Goal: Information Seeking & Learning: Learn about a topic

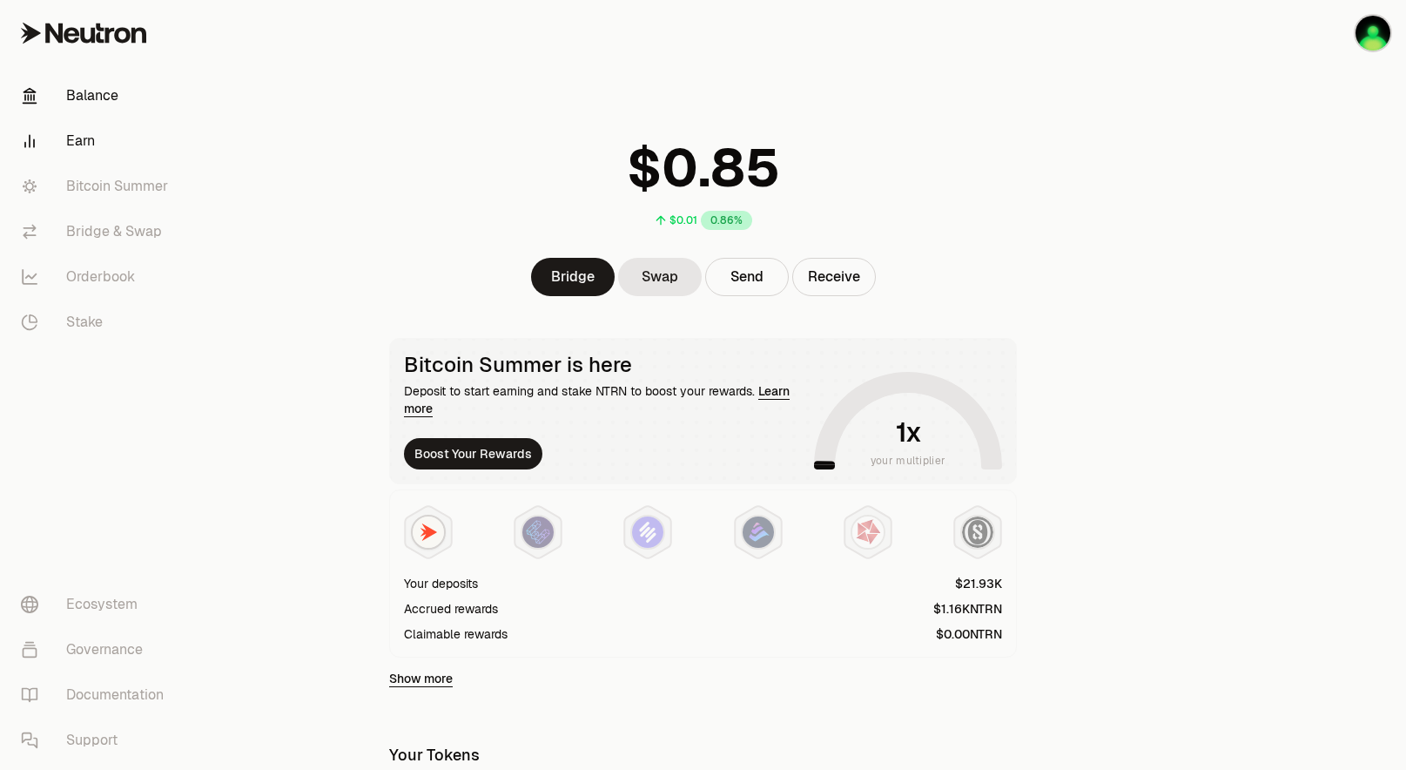
click at [109, 138] on link "Earn" at bounding box center [97, 140] width 181 height 45
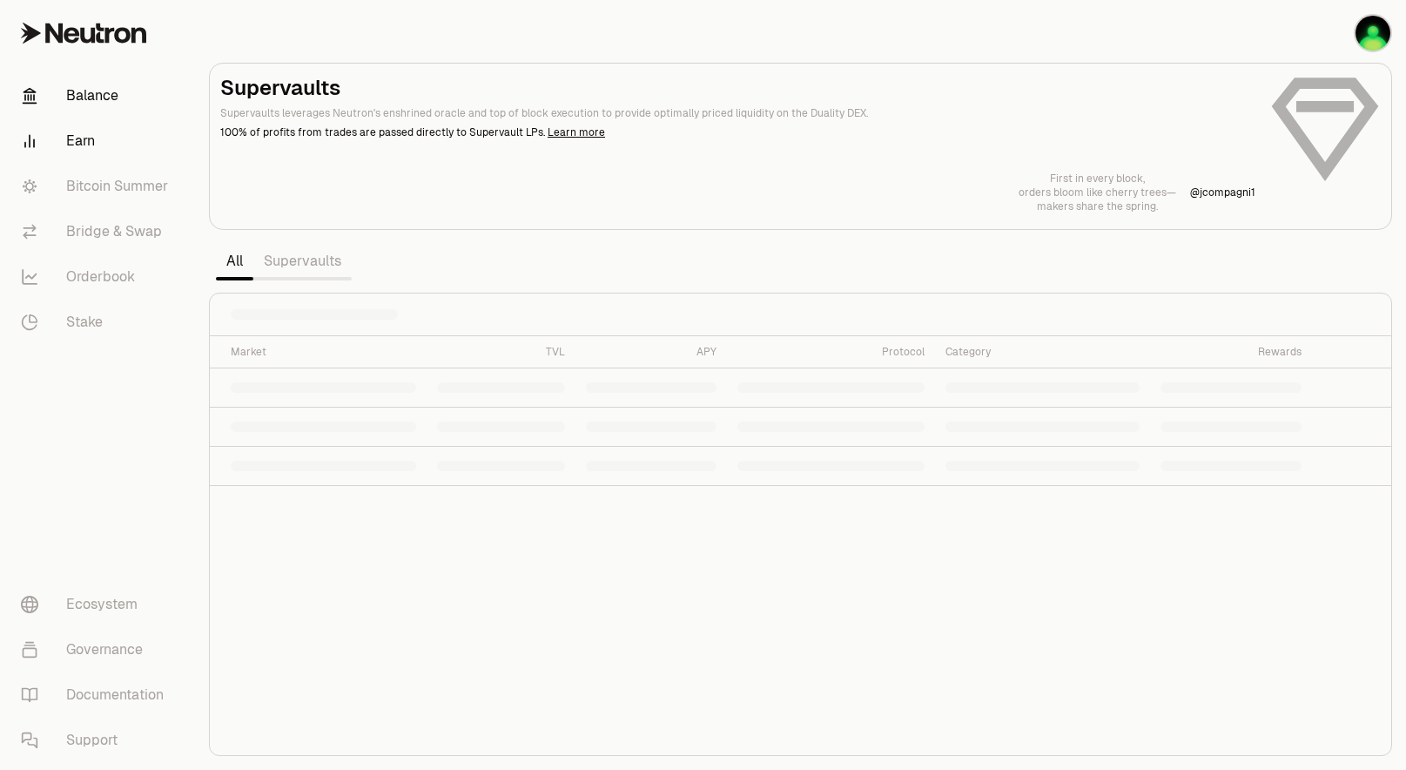
click at [105, 100] on link "Balance" at bounding box center [97, 95] width 181 height 45
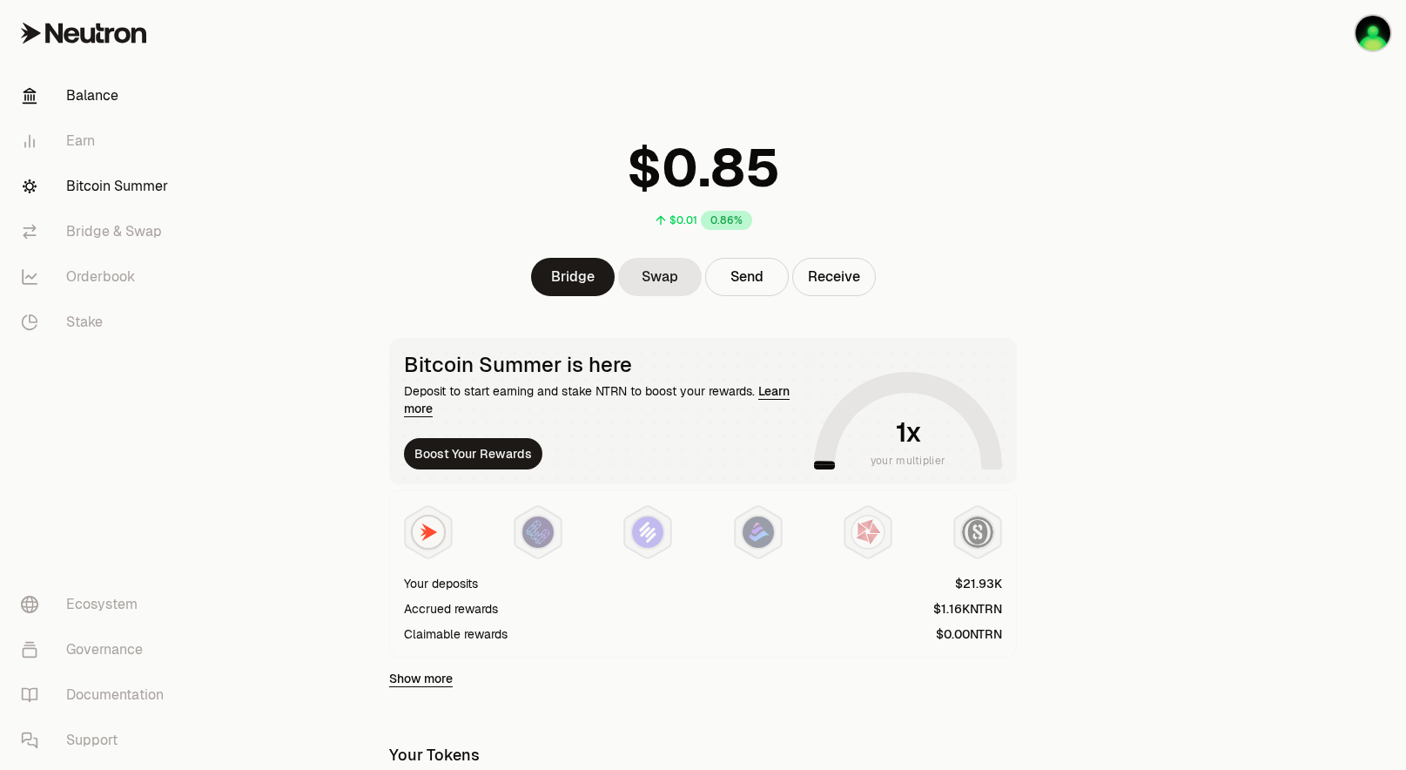
click at [105, 193] on link "Bitcoin Summer" at bounding box center [97, 186] width 181 height 45
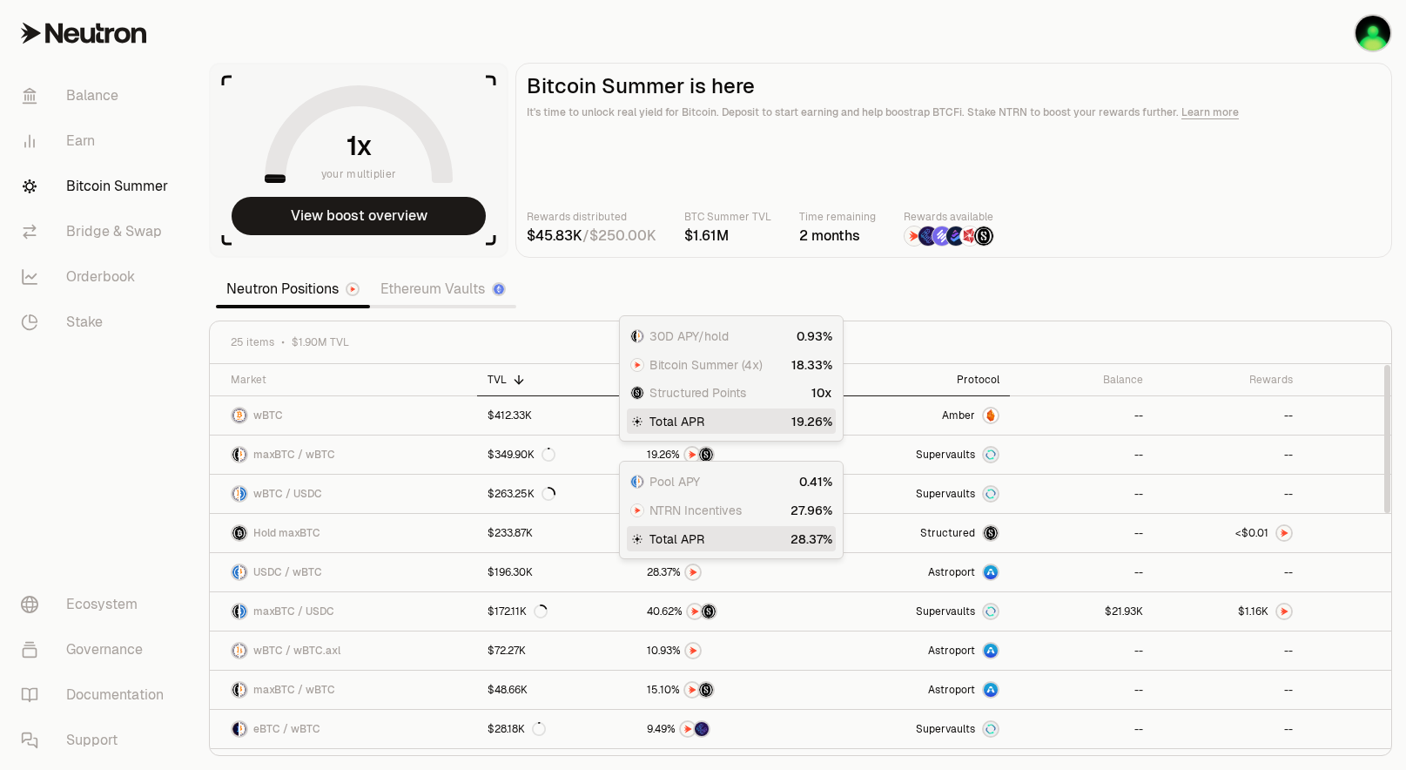
click at [970, 386] on div "Protocol" at bounding box center [916, 380] width 166 height 14
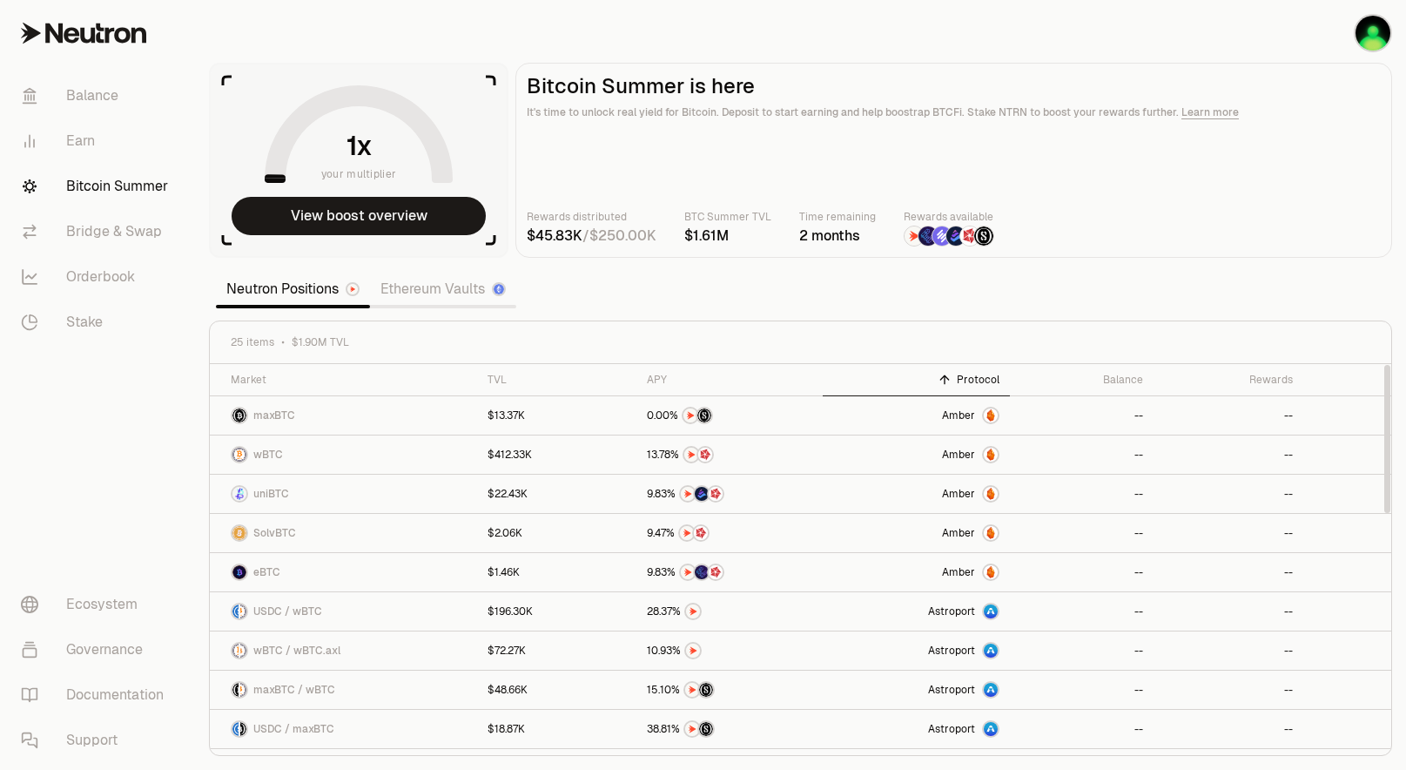
click at [970, 386] on div "Protocol" at bounding box center [916, 380] width 166 height 14
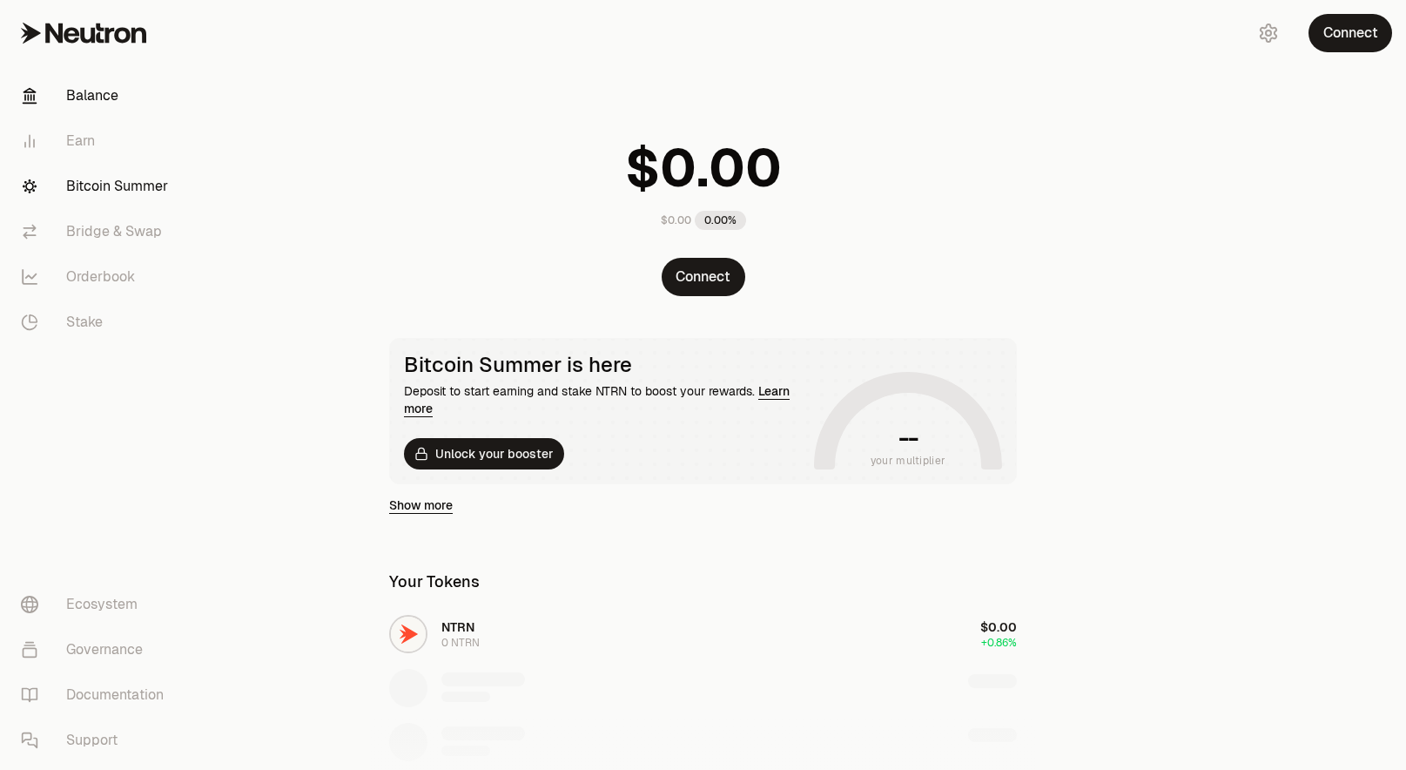
click at [122, 186] on link "Bitcoin Summer" at bounding box center [97, 186] width 181 height 45
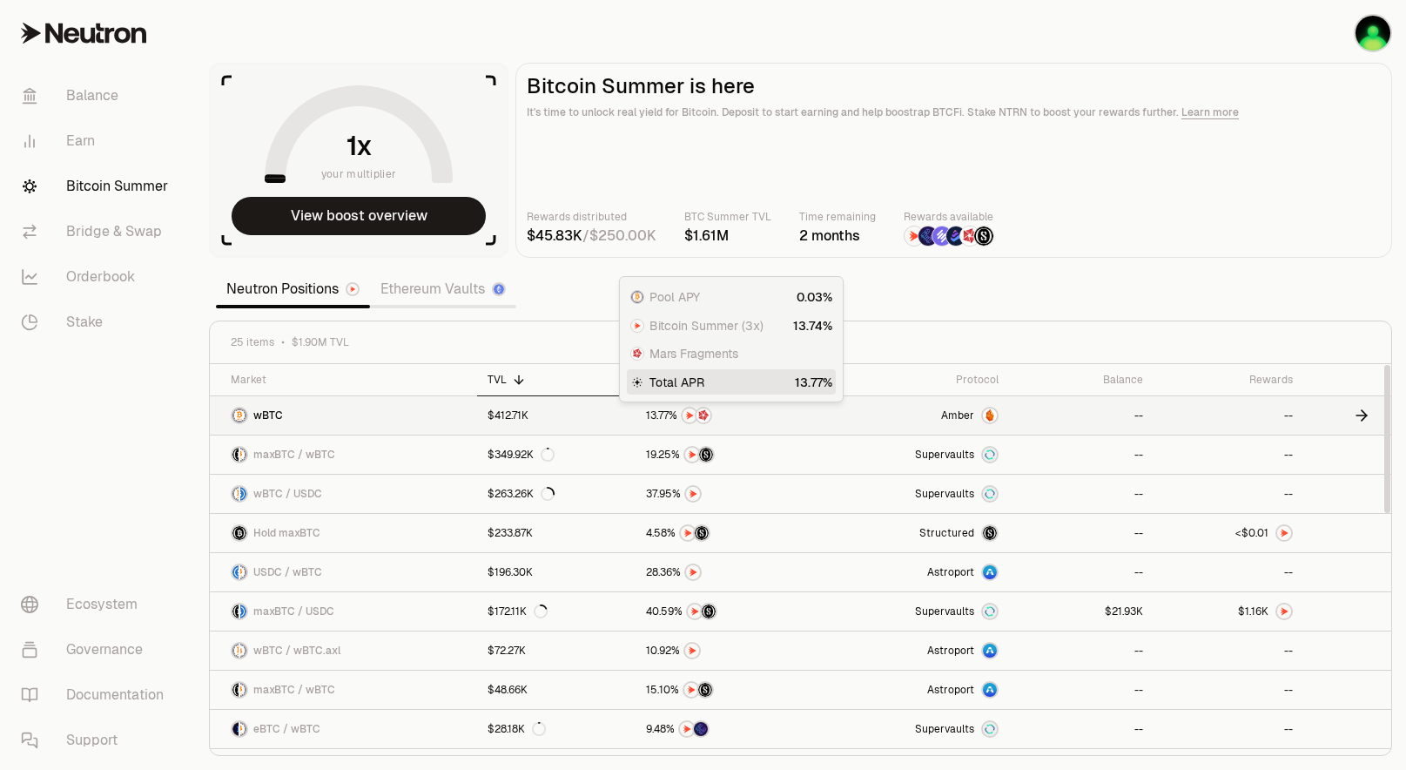
click at [649, 418] on span "1" at bounding box center [648, 415] width 4 height 13
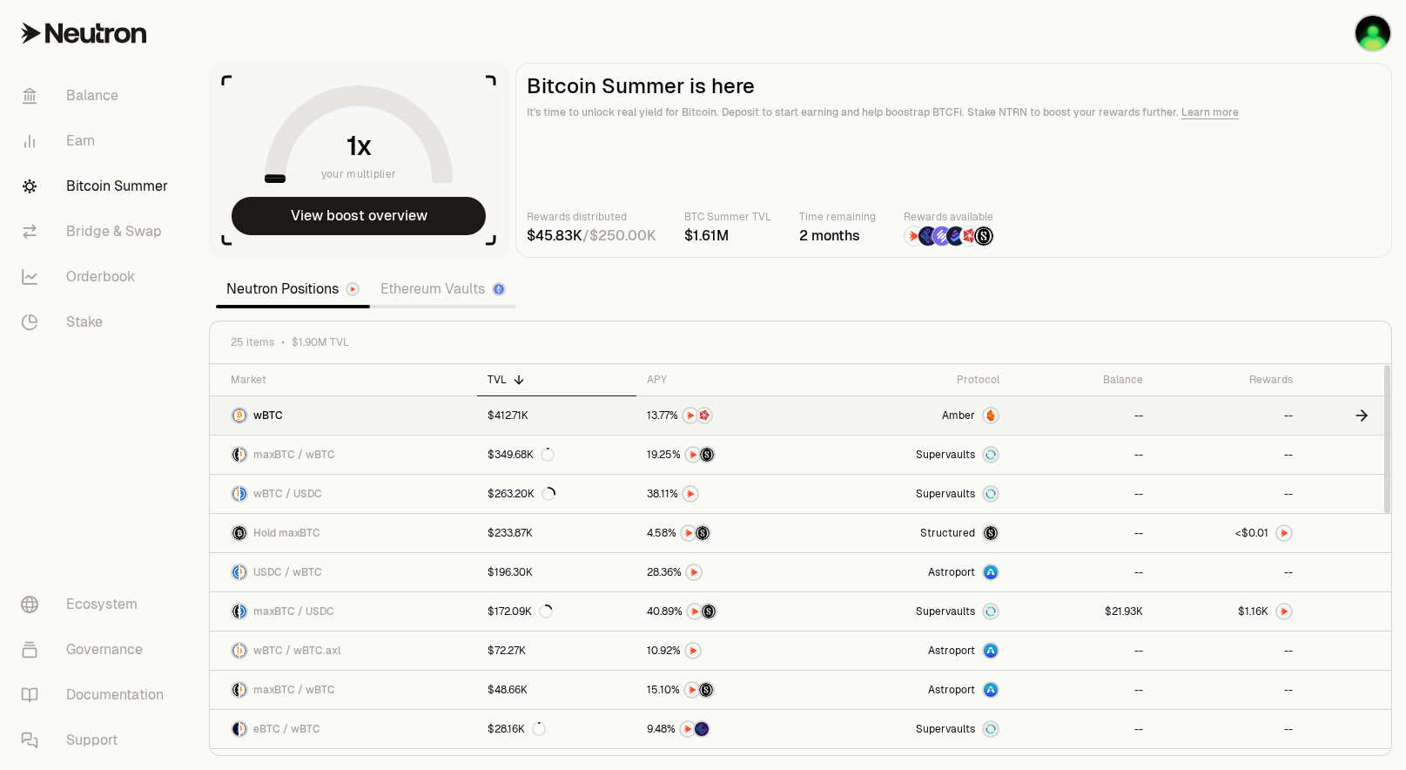
click at [553, 416] on link "$412.71K" at bounding box center [556, 415] width 159 height 38
